Goal: Task Accomplishment & Management: Complete application form

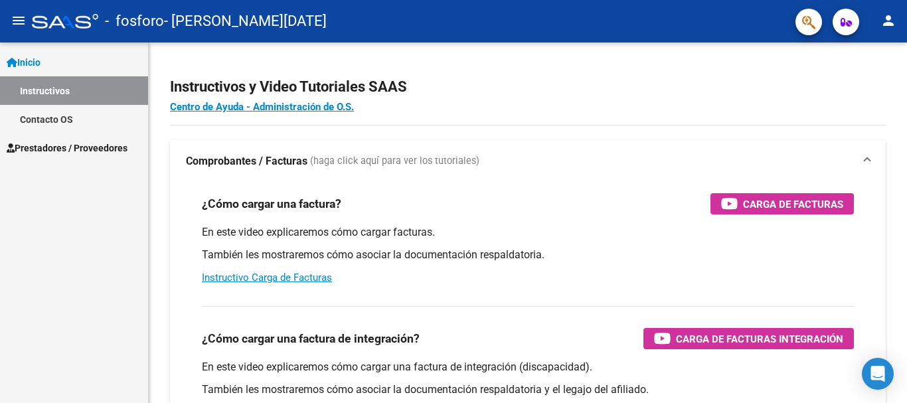
click at [127, 147] on span "Prestadores / Proveedores" at bounding box center [67, 148] width 121 height 15
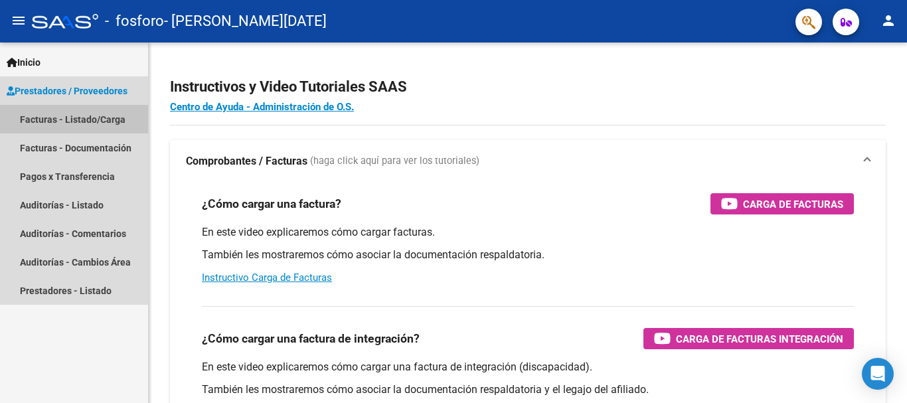
click at [108, 117] on link "Facturas - Listado/Carga" at bounding box center [74, 119] width 148 height 29
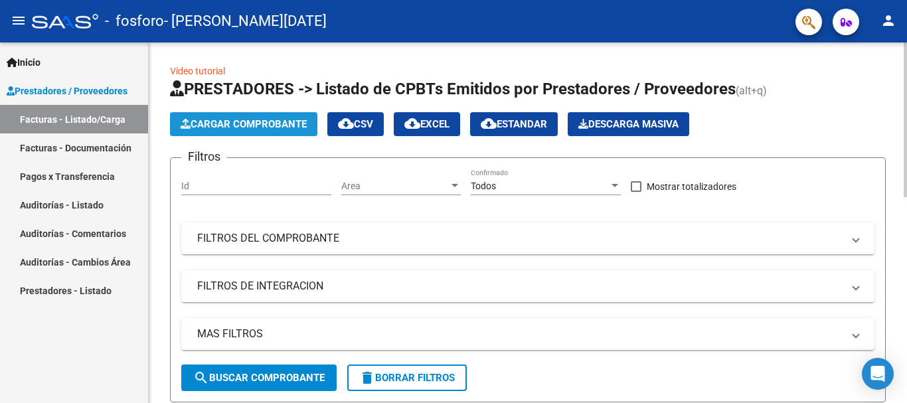
click at [280, 125] on span "Cargar Comprobante" at bounding box center [244, 124] width 126 height 12
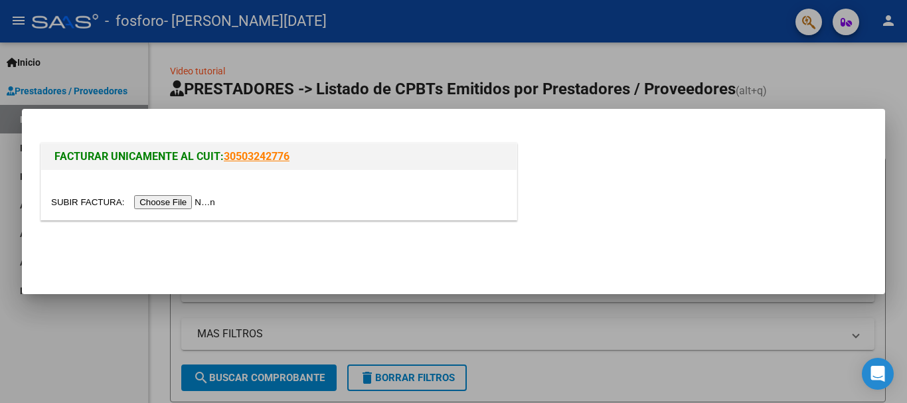
click at [186, 206] on input "file" at bounding box center [135, 202] width 168 height 14
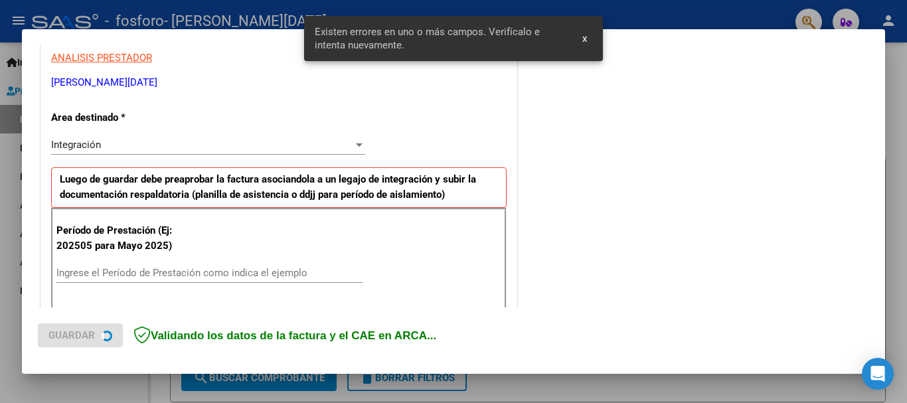
scroll to position [307, 0]
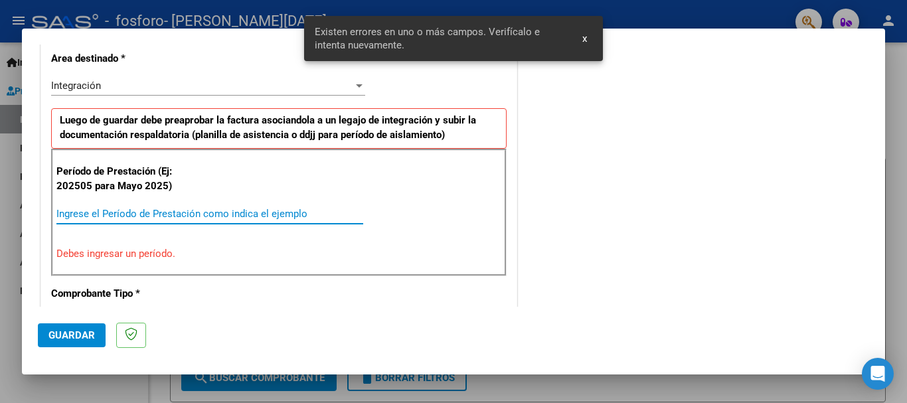
click at [141, 214] on input "Ingrese el Período de Prestación como indica el ejemplo" at bounding box center [209, 214] width 307 height 12
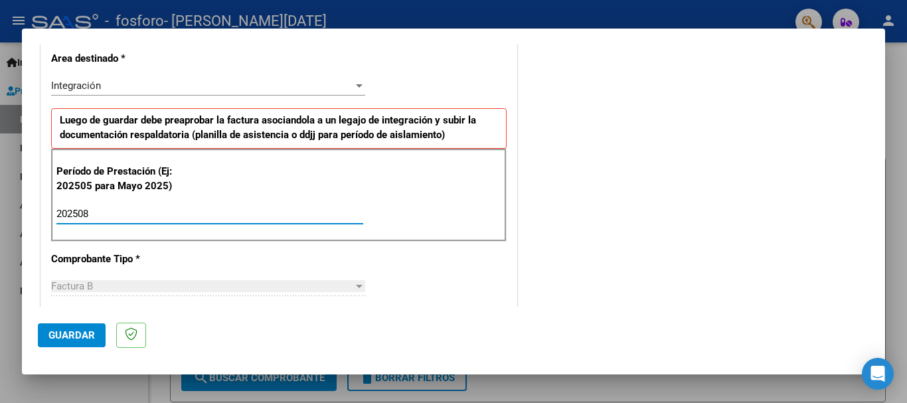
type input "202508"
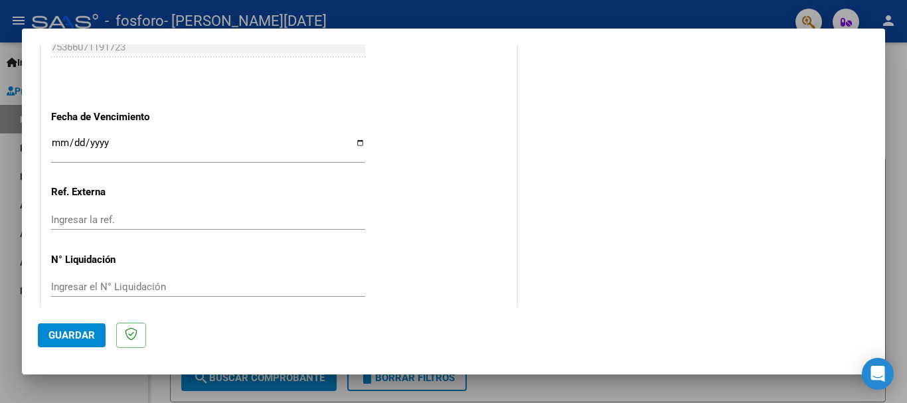
scroll to position [757, 0]
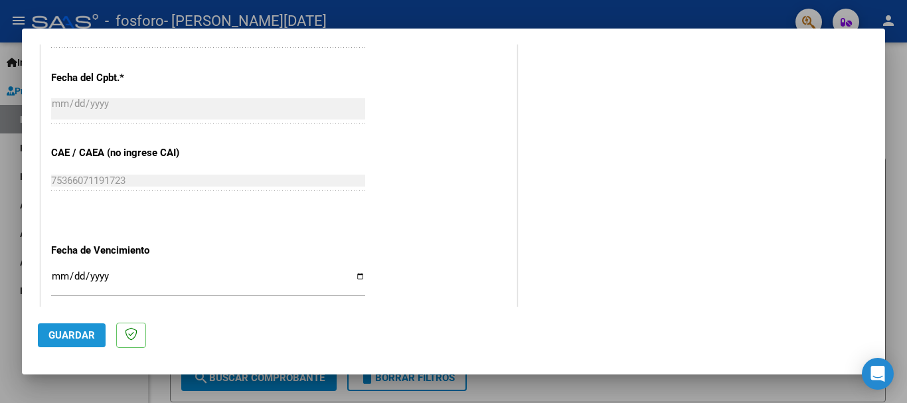
click at [84, 334] on span "Guardar" at bounding box center [71, 335] width 46 height 12
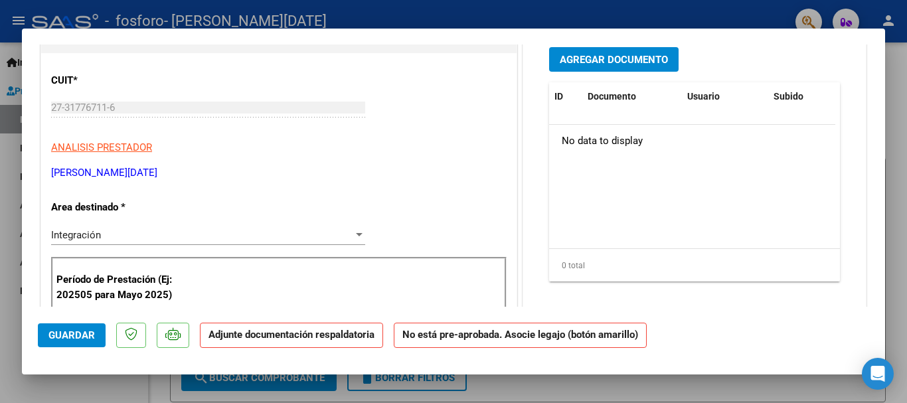
scroll to position [35, 0]
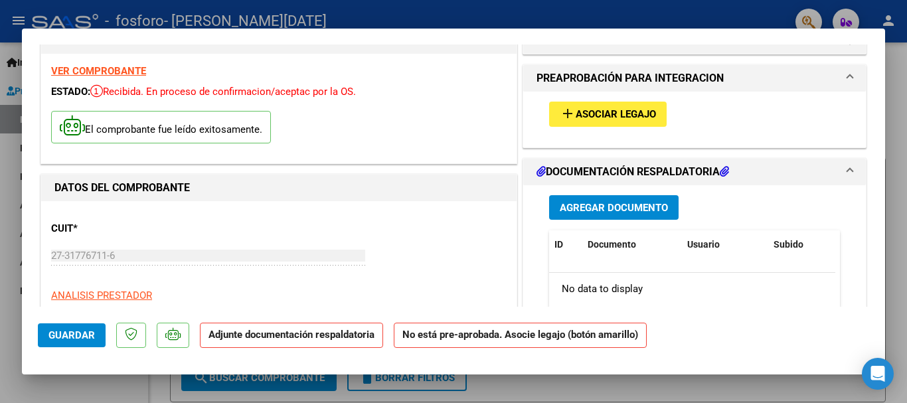
click at [581, 110] on span "Asociar Legajo" at bounding box center [616, 115] width 80 height 12
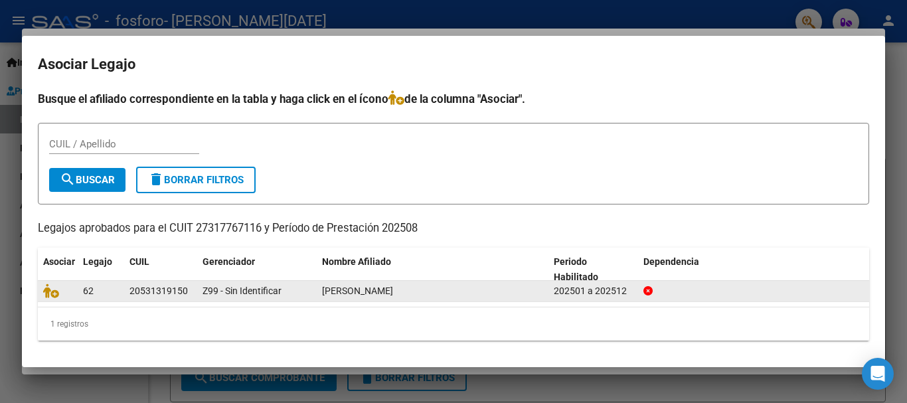
click at [133, 294] on div "20531319150" at bounding box center [158, 290] width 58 height 15
click at [55, 291] on icon at bounding box center [51, 290] width 16 height 15
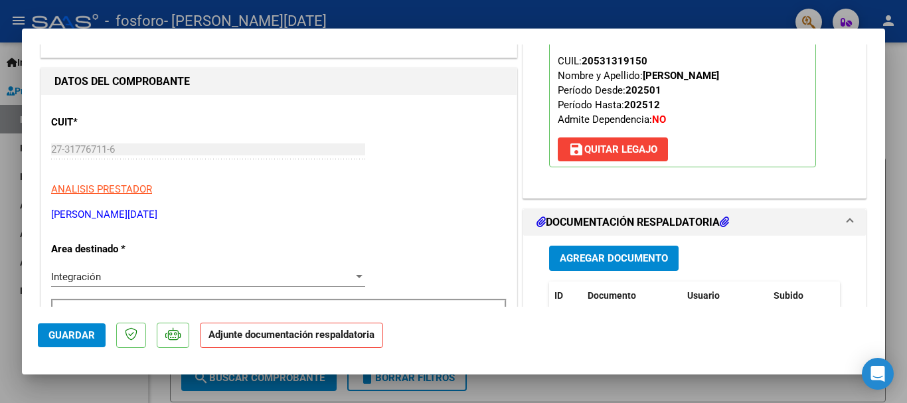
scroll to position [247, 0]
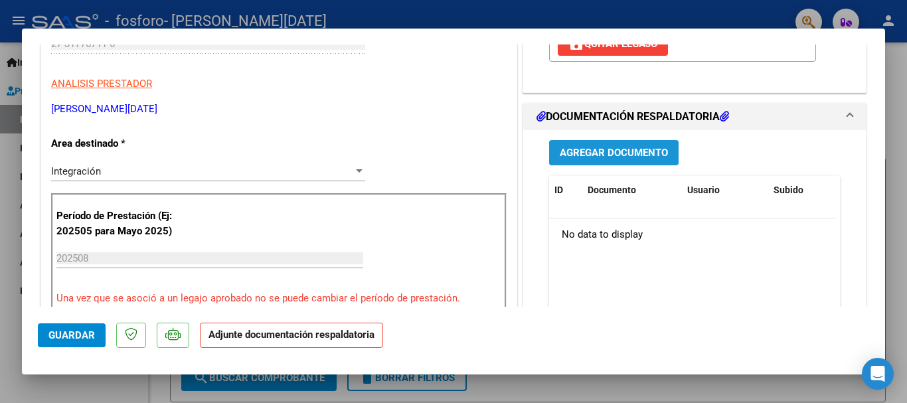
click at [619, 147] on span "Agregar Documento" at bounding box center [614, 153] width 108 height 12
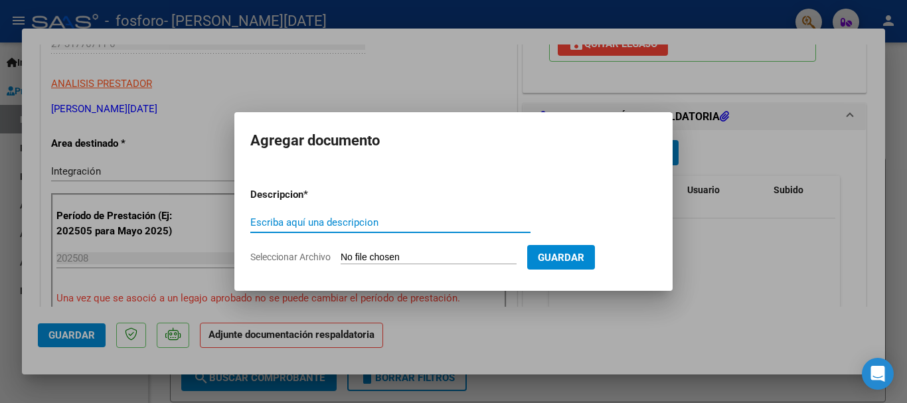
click at [385, 221] on input "Escriba aquí una descripcion" at bounding box center [390, 222] width 280 height 12
type input "as"
click at [506, 256] on input "Seleccionar Archivo" at bounding box center [429, 258] width 176 height 13
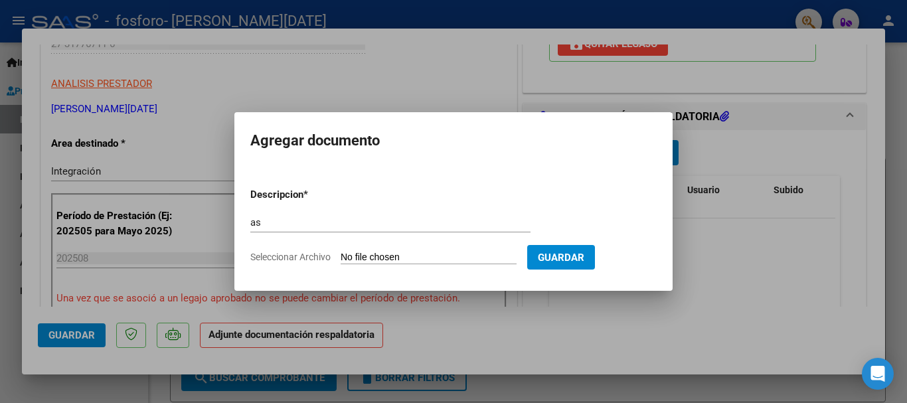
type input "C:\fakepath\Asist [PERSON_NAME][DATE].pdf"
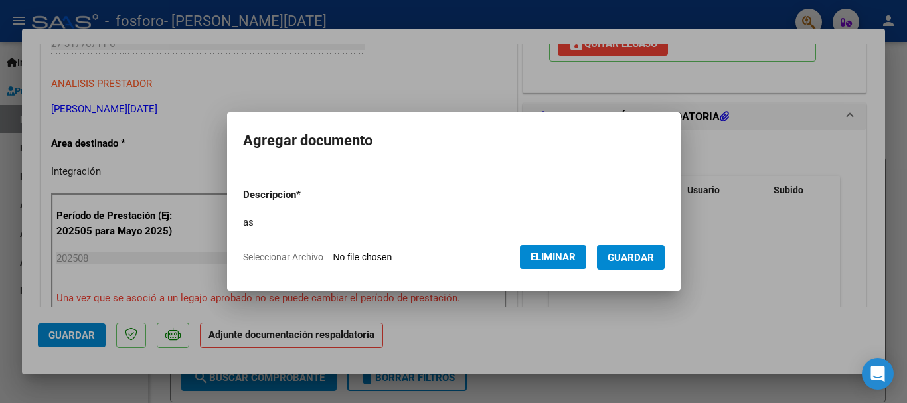
click at [392, 212] on div "as Escriba aquí una descripcion" at bounding box center [388, 222] width 291 height 20
type input "a"
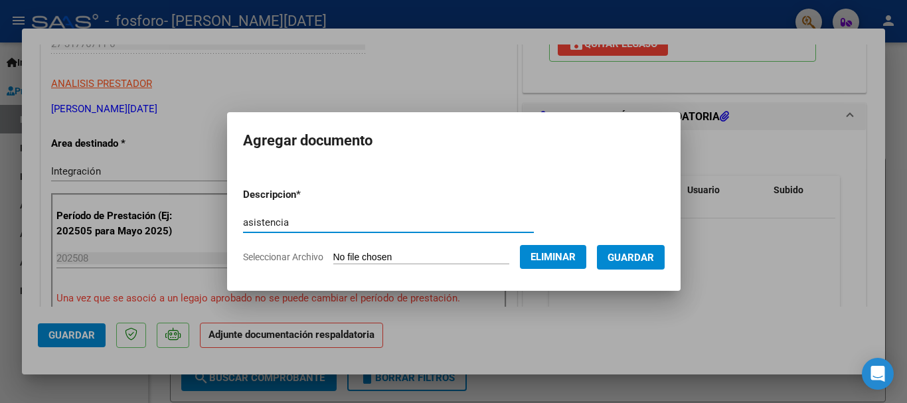
type input "asistencia"
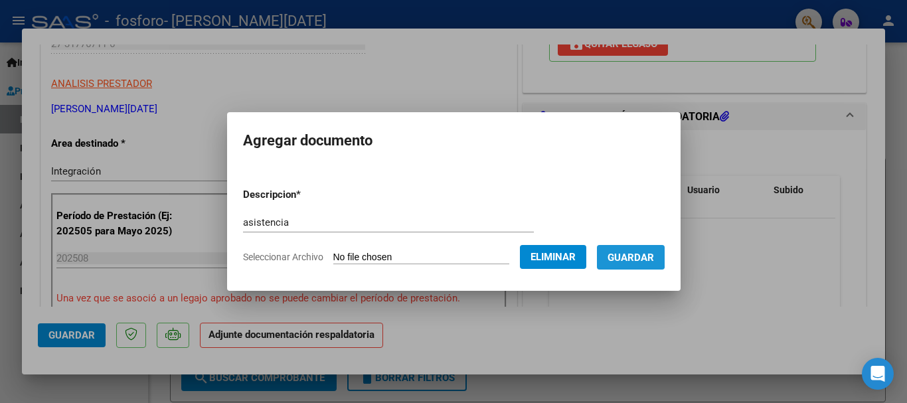
click at [637, 252] on span "Guardar" at bounding box center [630, 258] width 46 height 12
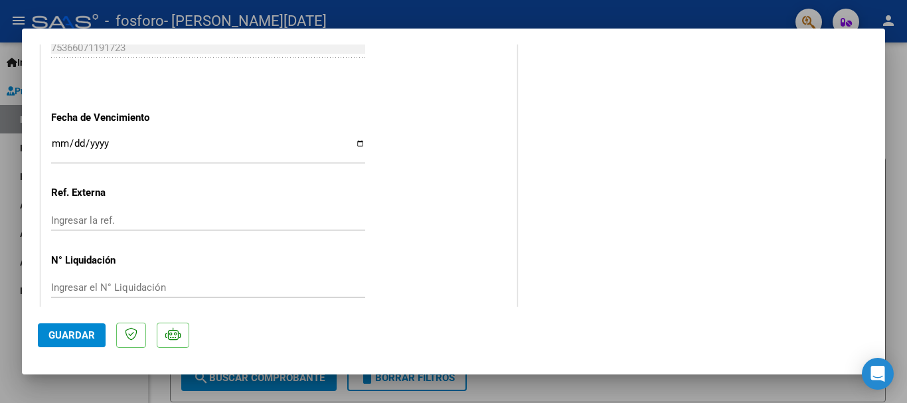
scroll to position [926, 0]
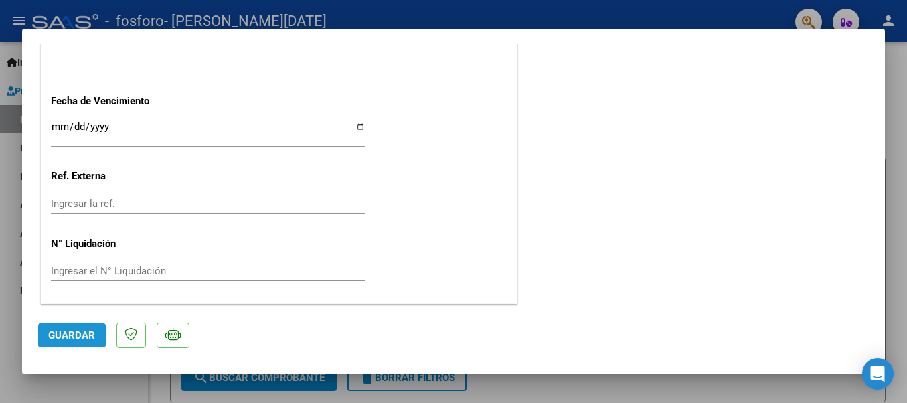
click at [64, 343] on button "Guardar" at bounding box center [72, 335] width 68 height 24
